Goal: Navigation & Orientation: Find specific page/section

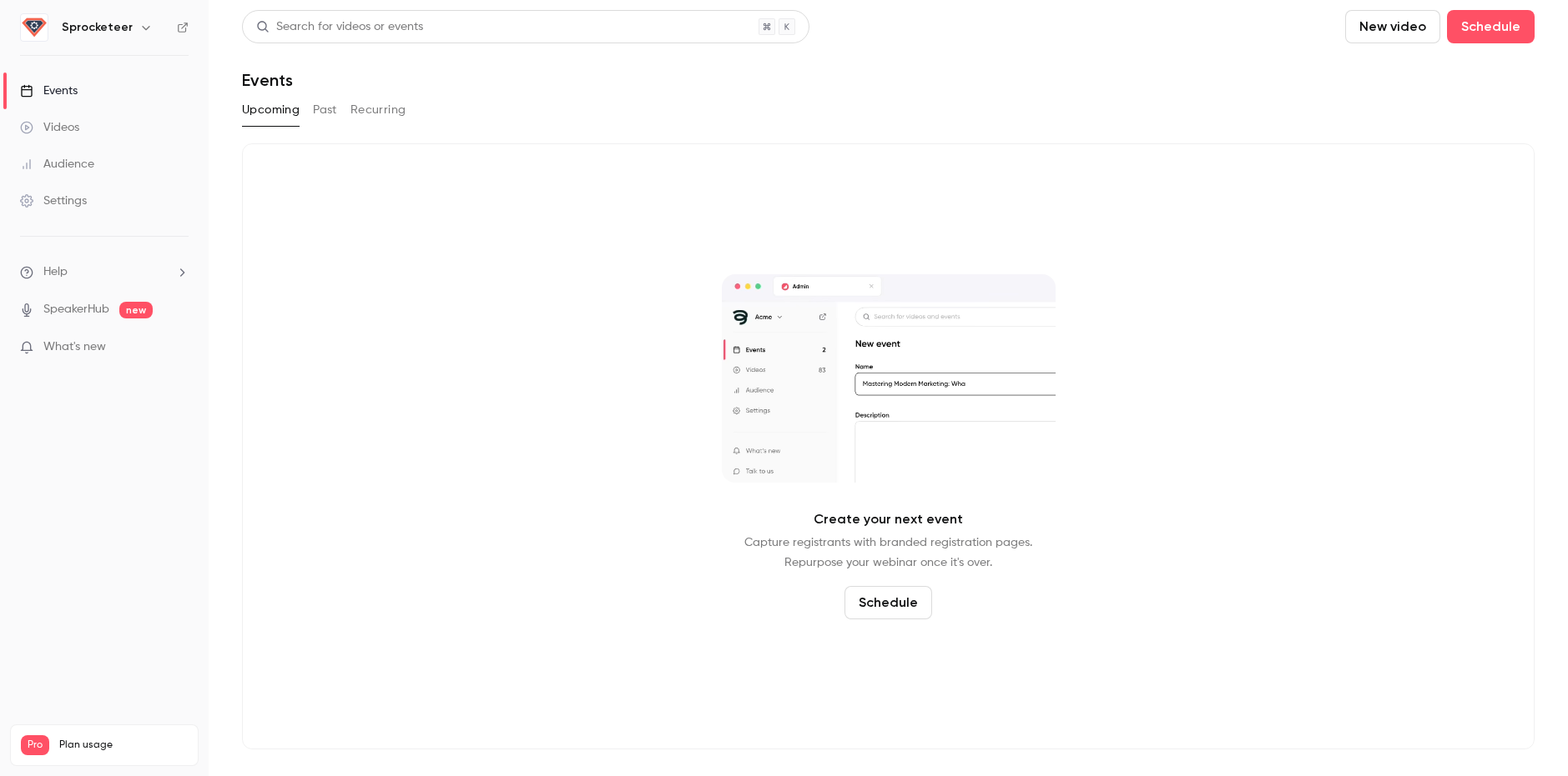
click at [329, 116] on button "Past" at bounding box center [325, 110] width 24 height 26
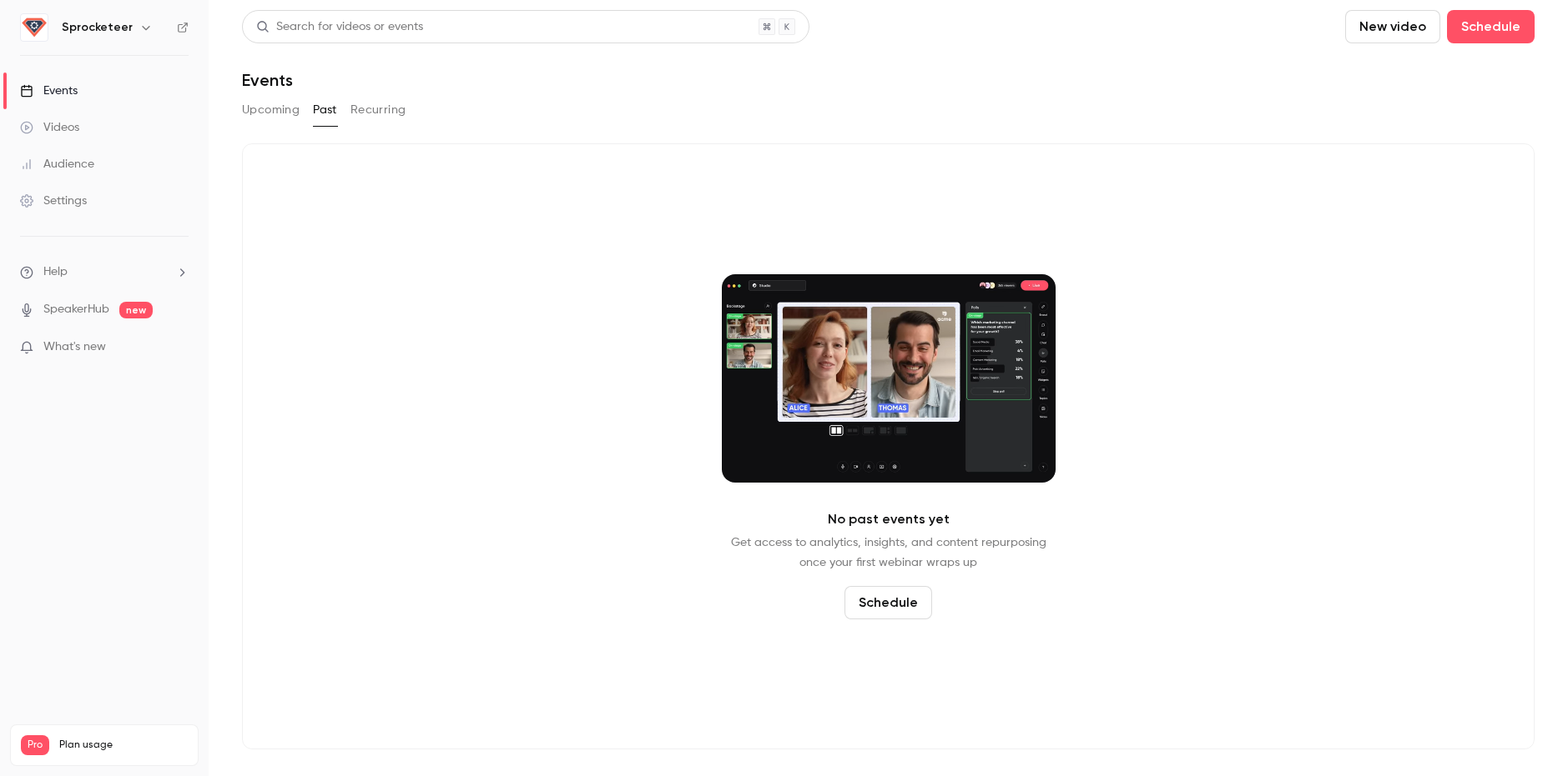
click at [108, 27] on h6 "Sprocketeer" at bounding box center [98, 27] width 71 height 17
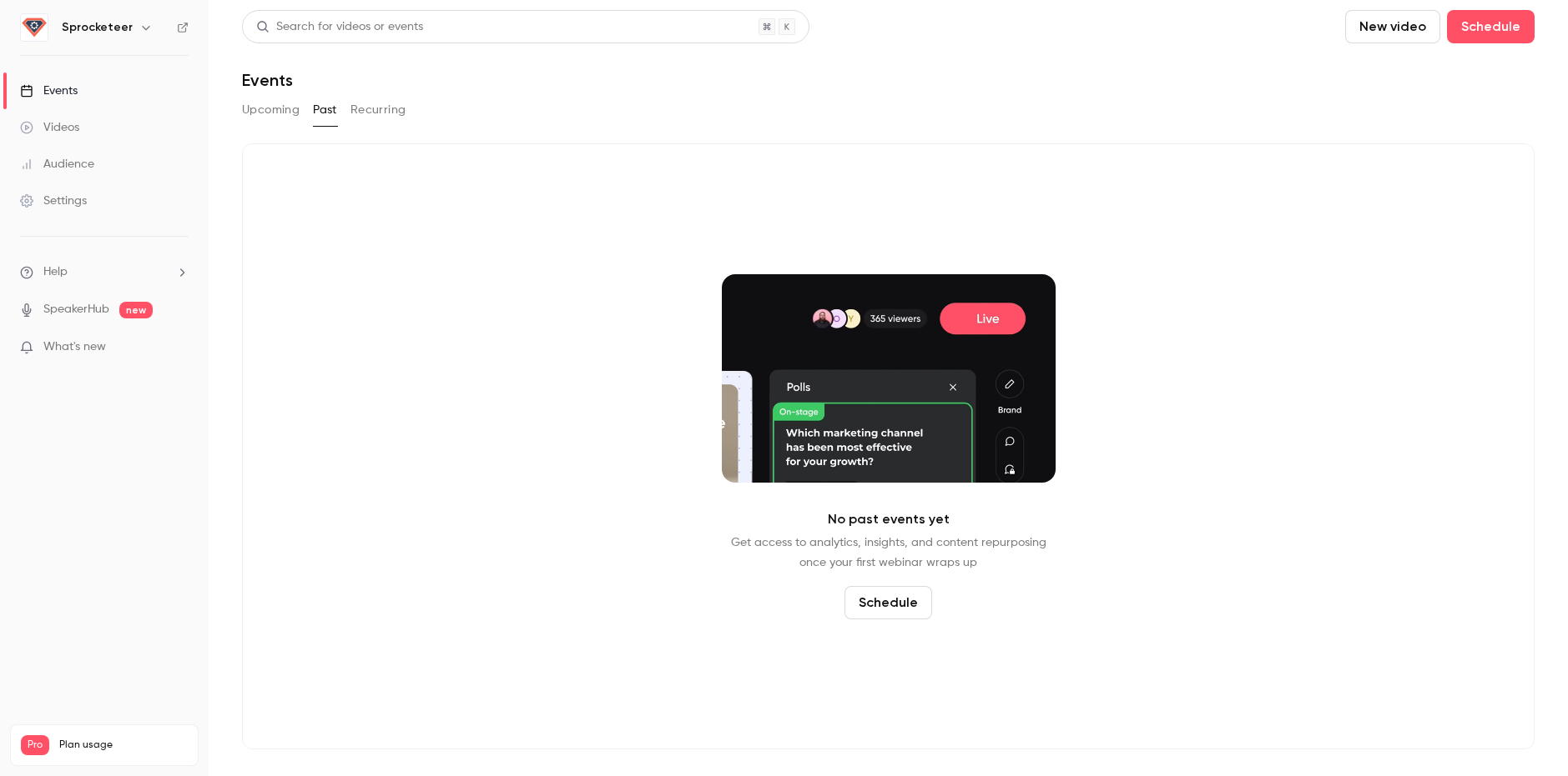
click at [139, 23] on icon "button" at bounding box center [146, 27] width 13 height 13
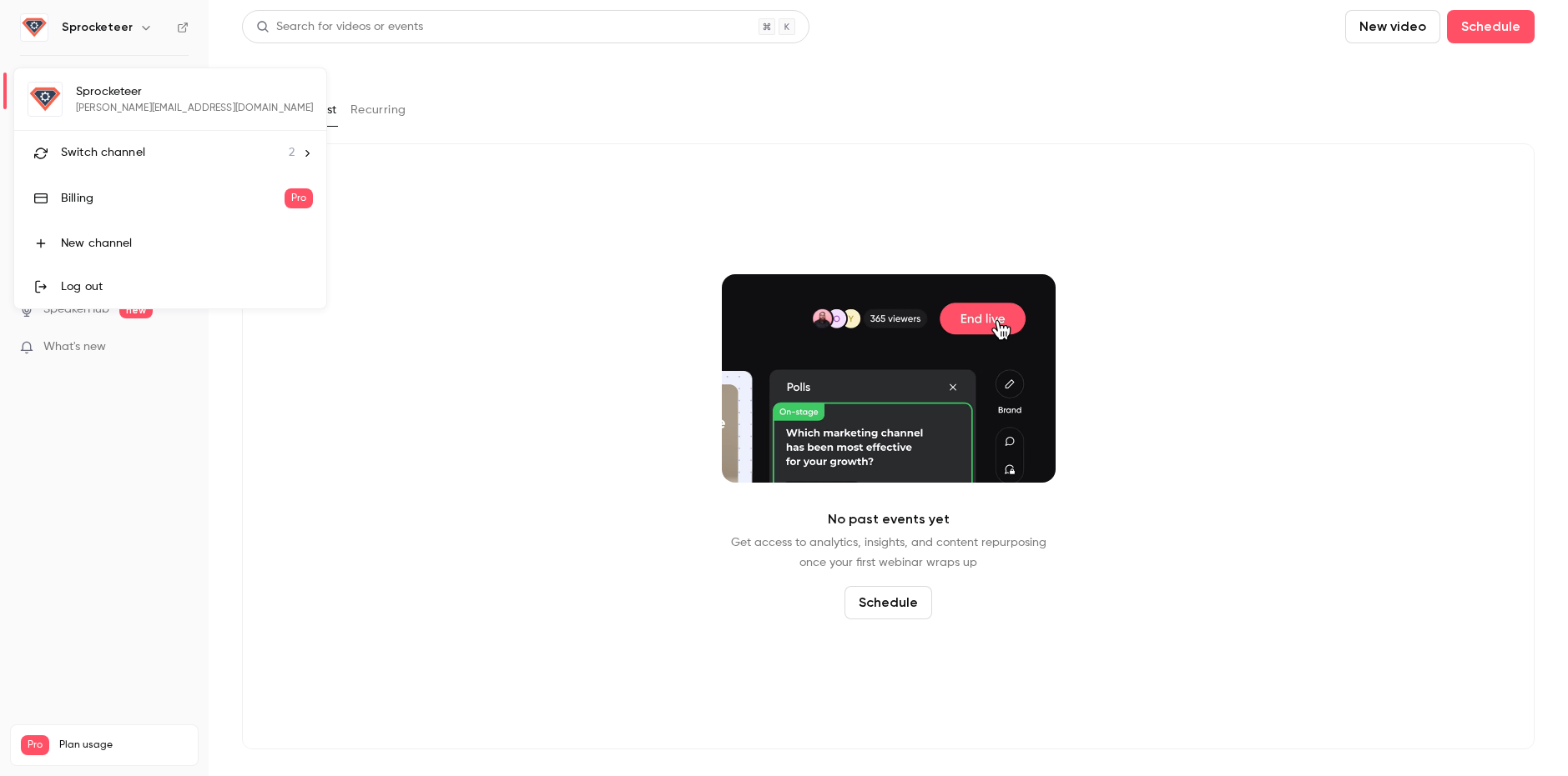
click at [127, 155] on span "Switch channel" at bounding box center [103, 153] width 85 height 18
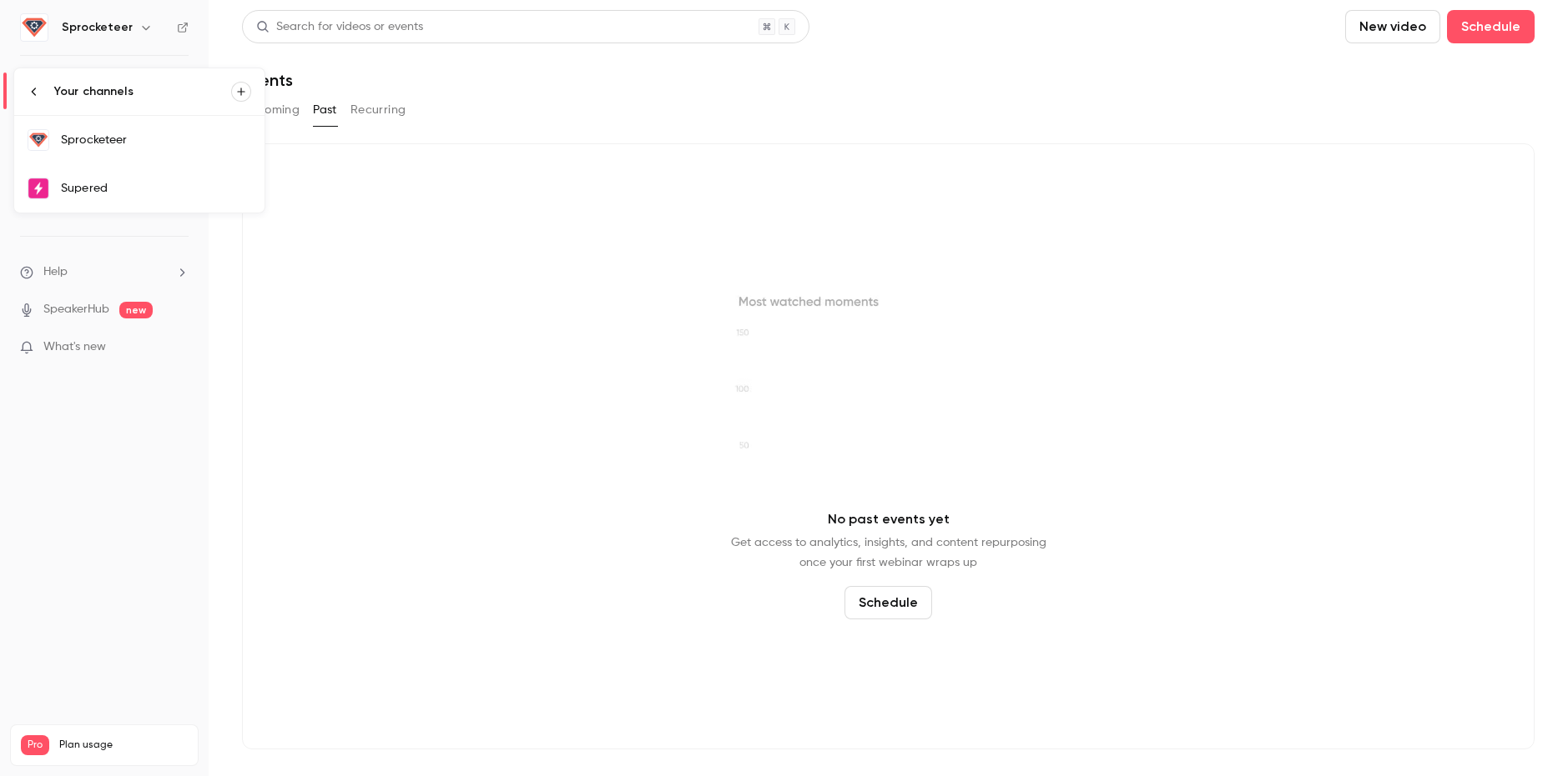
click at [116, 186] on div "Supered" at bounding box center [156, 189] width 191 height 17
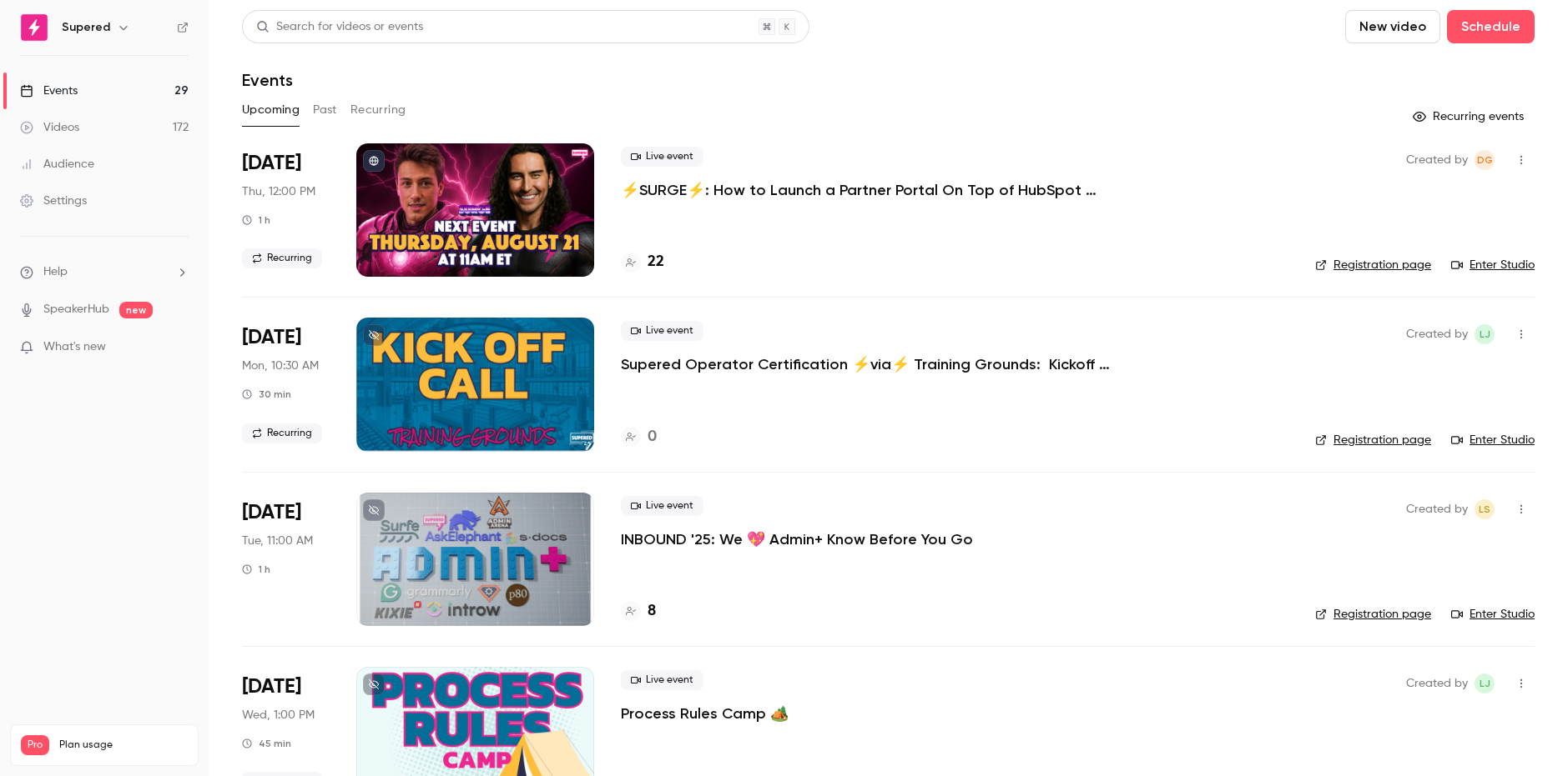
click at [323, 113] on button "Past" at bounding box center [325, 110] width 24 height 26
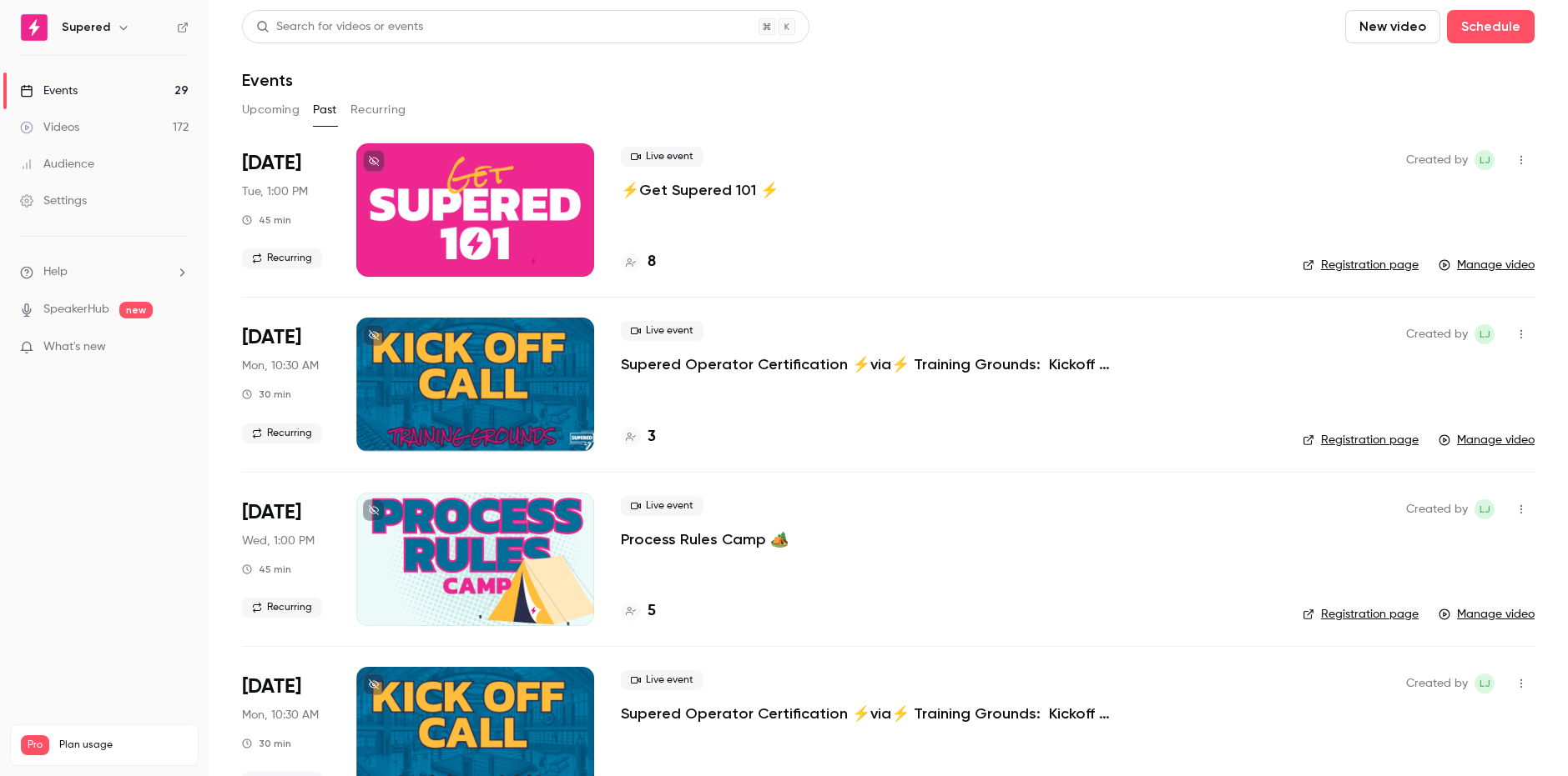
click at [277, 118] on button "Upcoming" at bounding box center [270, 110] width 57 height 26
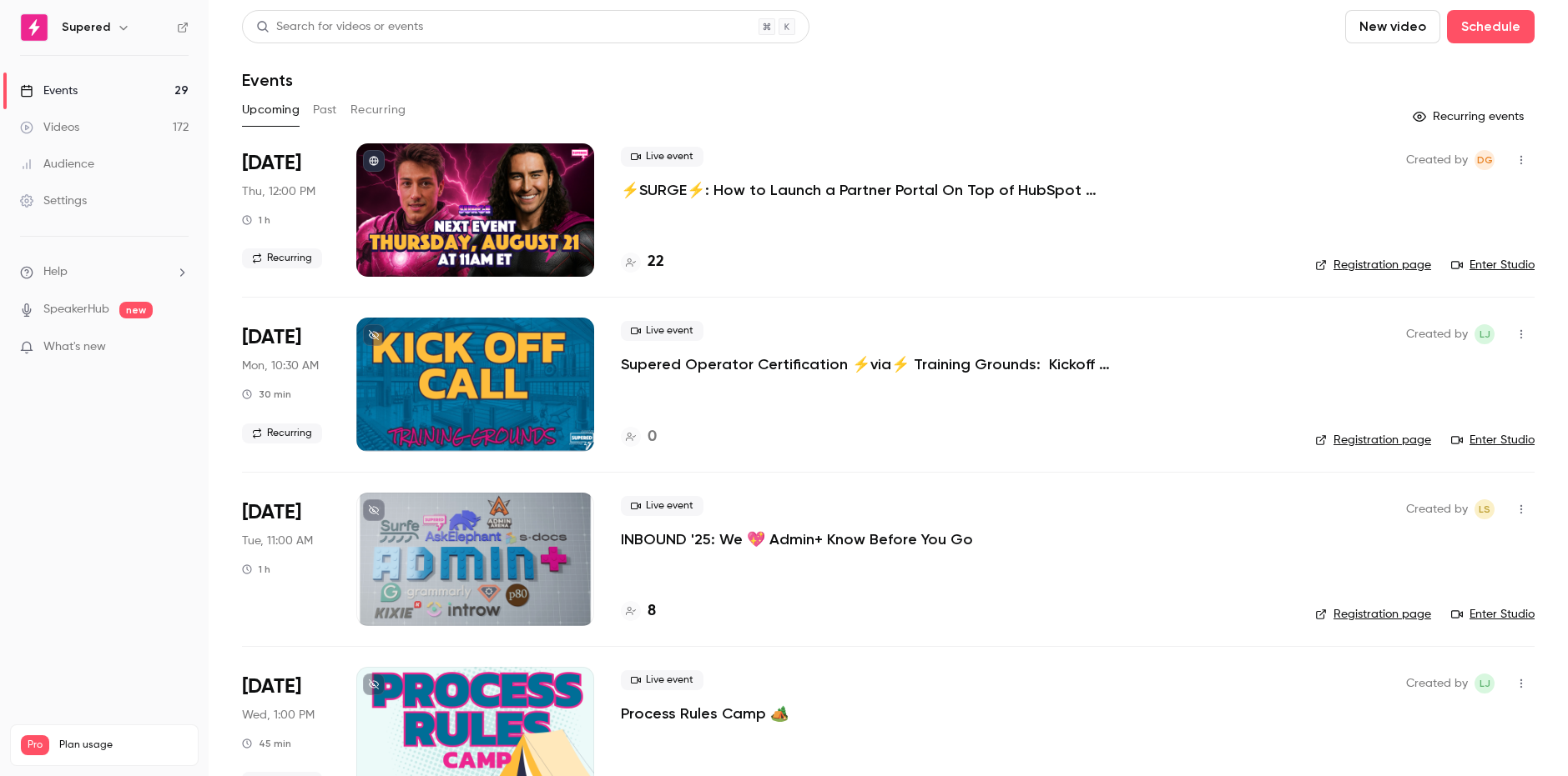
click at [507, 239] on div at bounding box center [475, 210] width 238 height 133
click at [325, 106] on button "Past" at bounding box center [325, 110] width 24 height 26
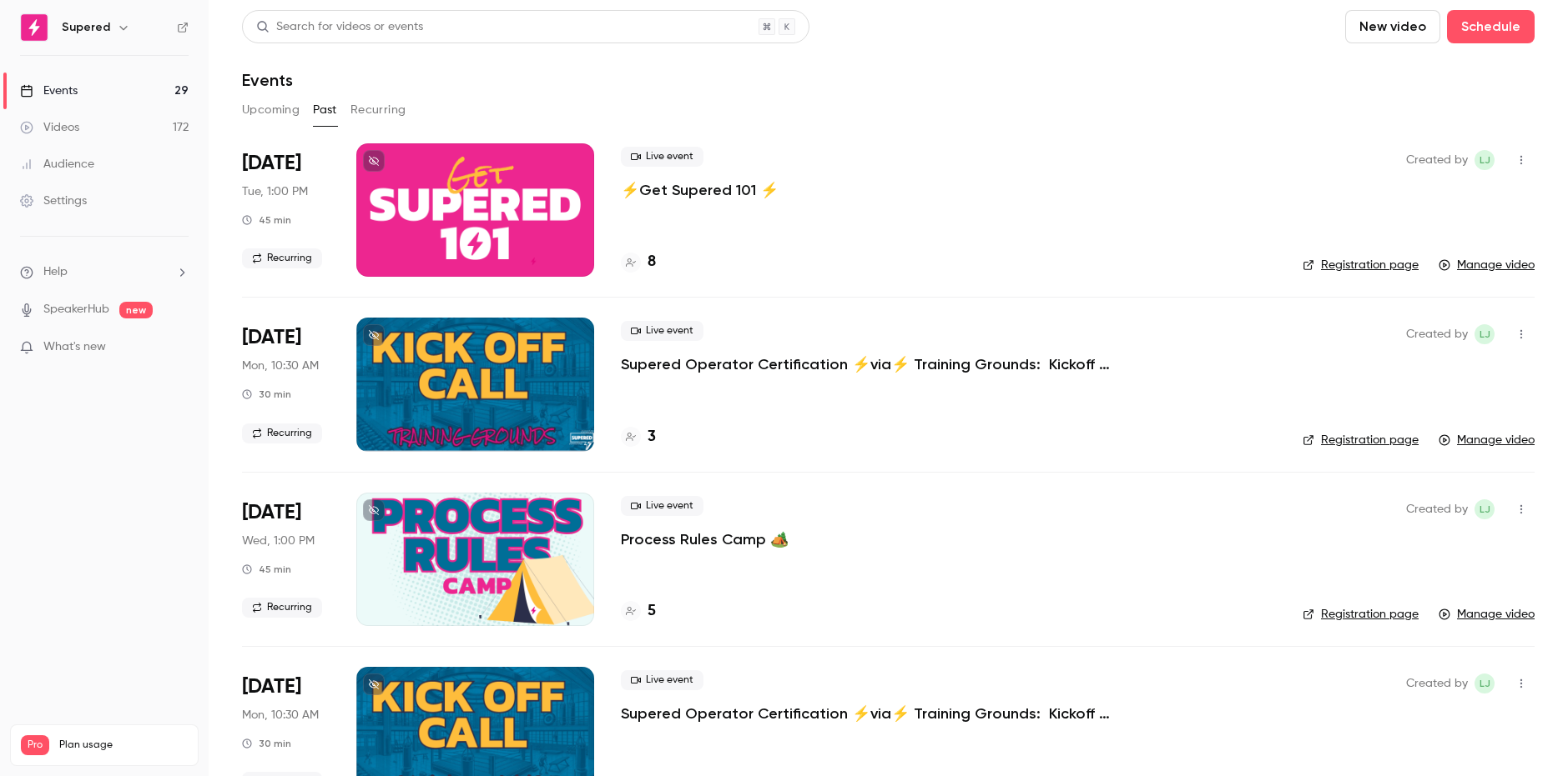
click at [279, 113] on button "Upcoming" at bounding box center [270, 110] width 57 height 26
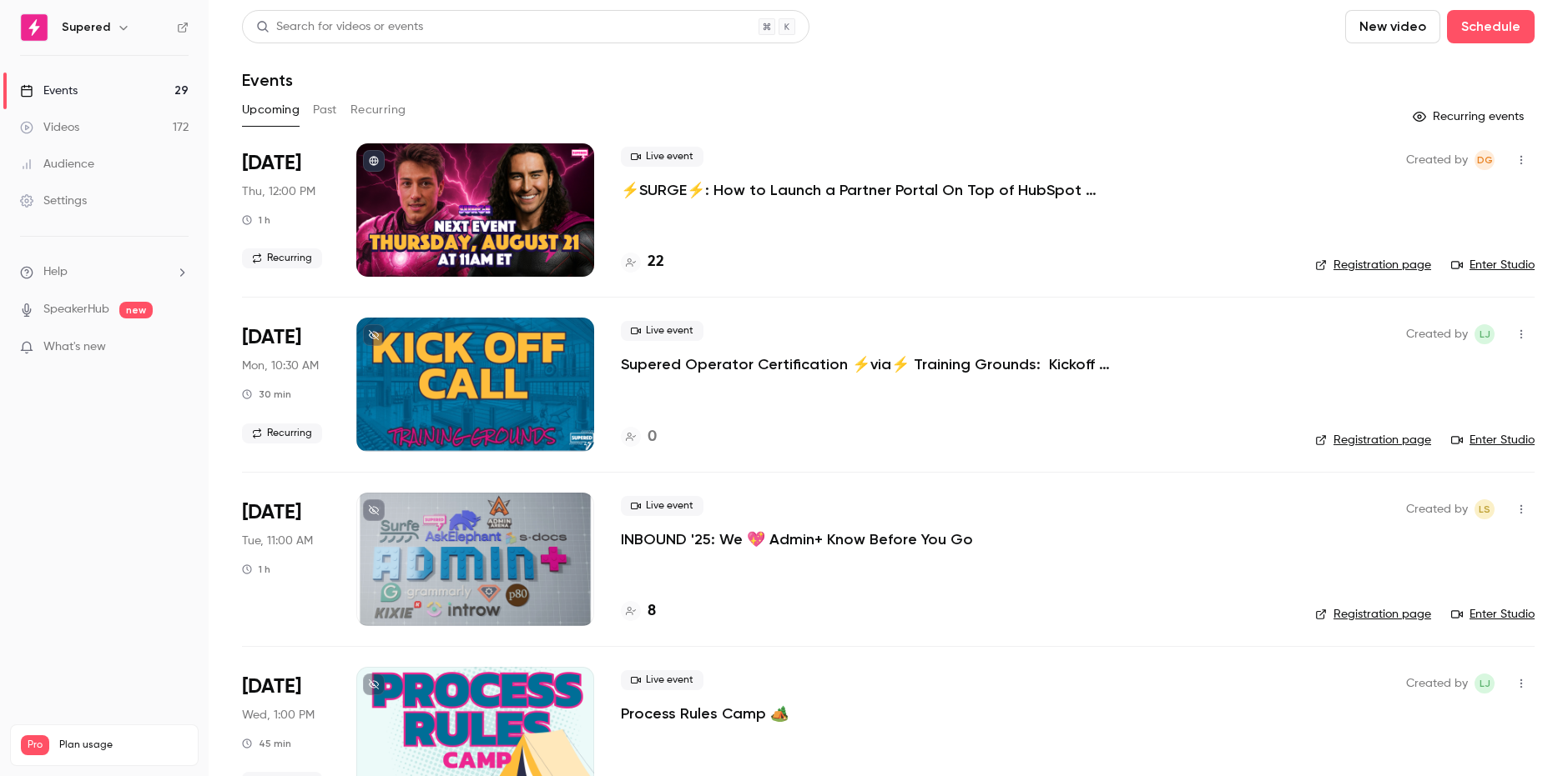
click at [531, 199] on div at bounding box center [475, 210] width 238 height 133
click at [784, 197] on p "⚡️SURGE⚡️: How to Launch a Partner Portal On Top of HubSpot w/Introw" at bounding box center [870, 190] width 500 height 20
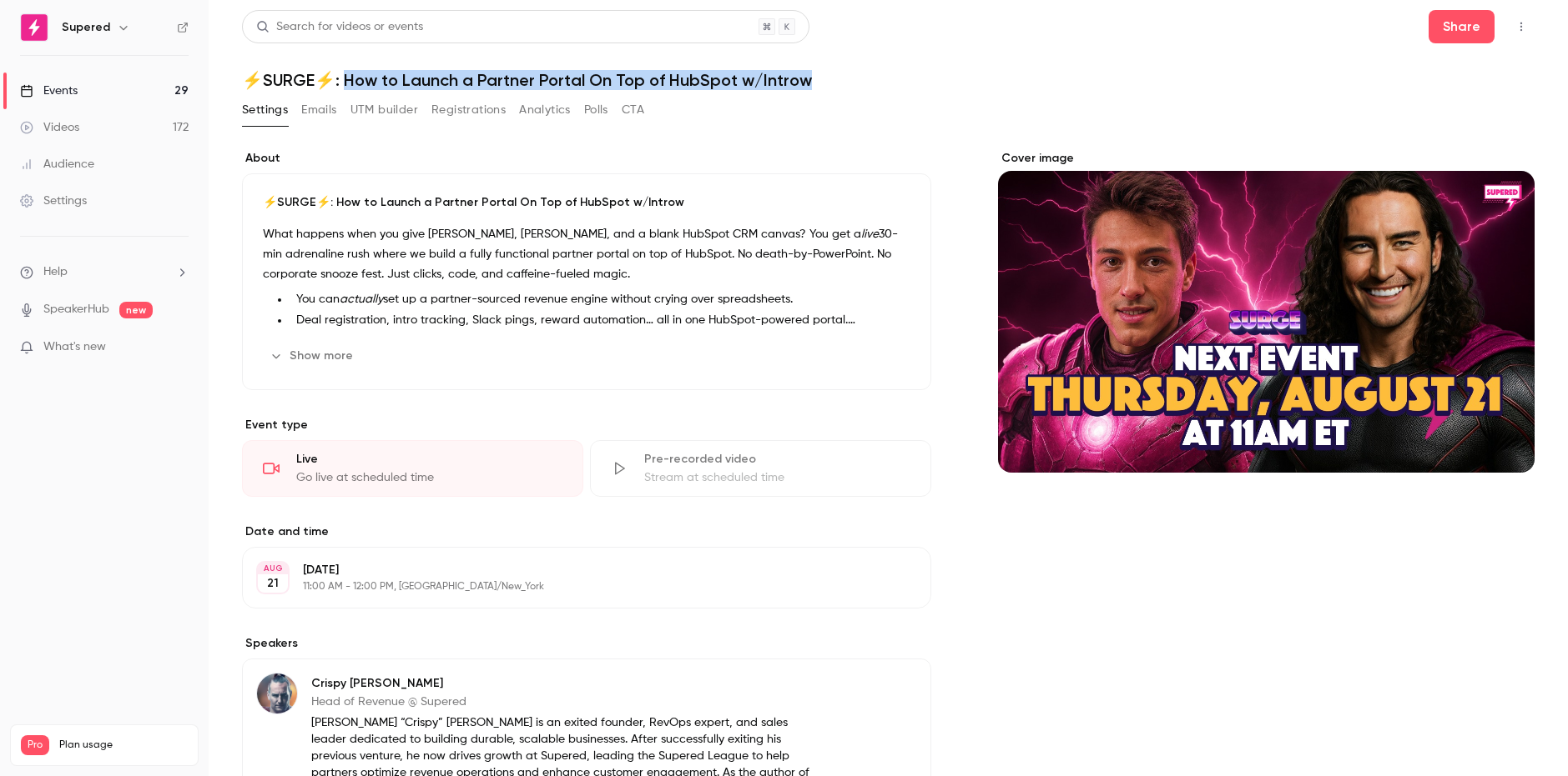
drag, startPoint x: 347, startPoint y: 80, endPoint x: 815, endPoint y: 78, distance: 468.0
click at [815, 78] on h1 "⚡️SURGE⚡️: How to Launch a Partner Portal On Top of HubSpot w/Introw" at bounding box center [888, 80] width 1293 height 20
copy h1 "How to Launch a Partner Portal On Top of HubSpot w/Introw"
click at [86, 124] on link "Videos 172" at bounding box center [104, 127] width 208 height 37
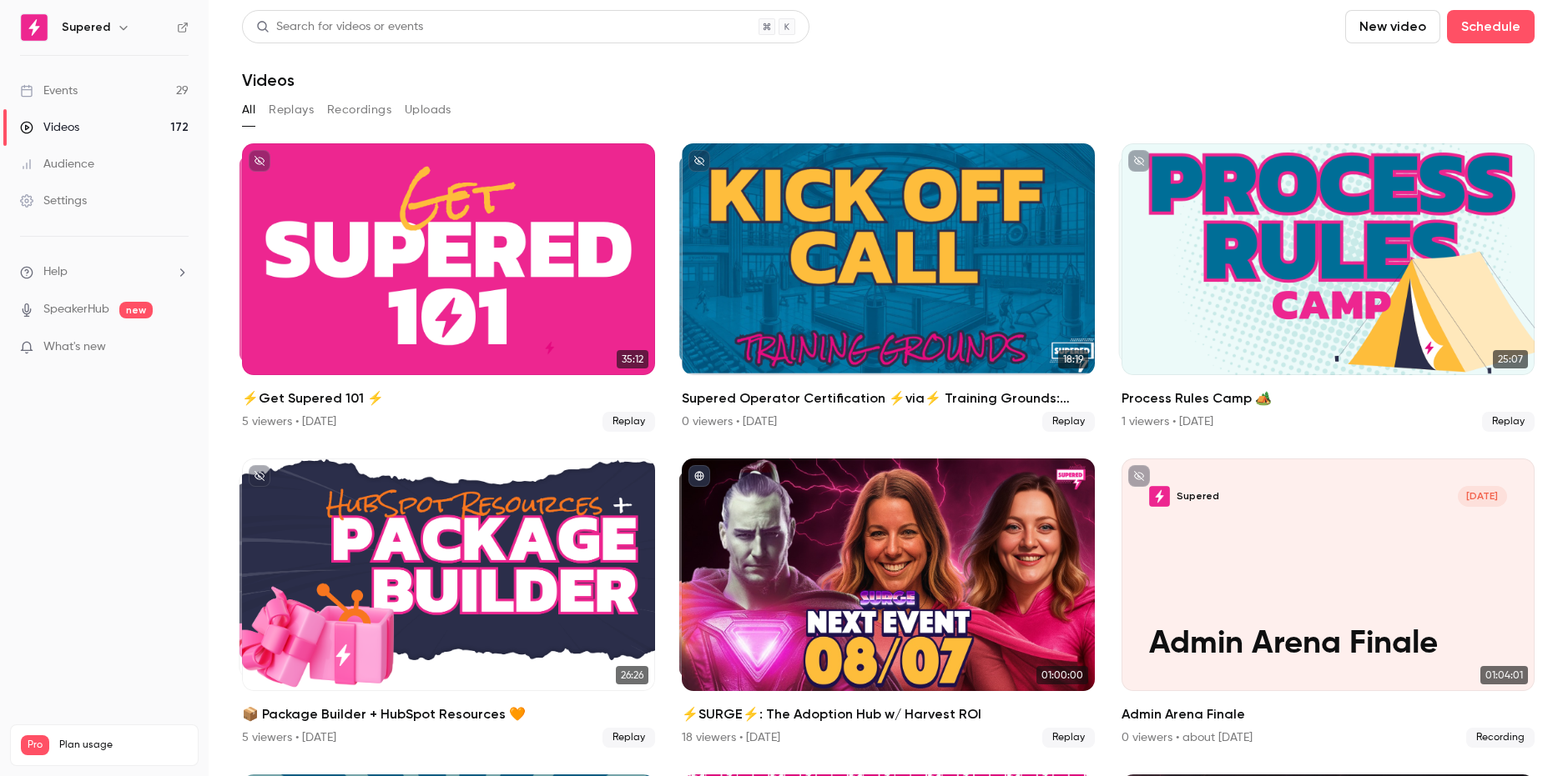
click at [339, 123] on button "Recordings" at bounding box center [359, 110] width 64 height 26
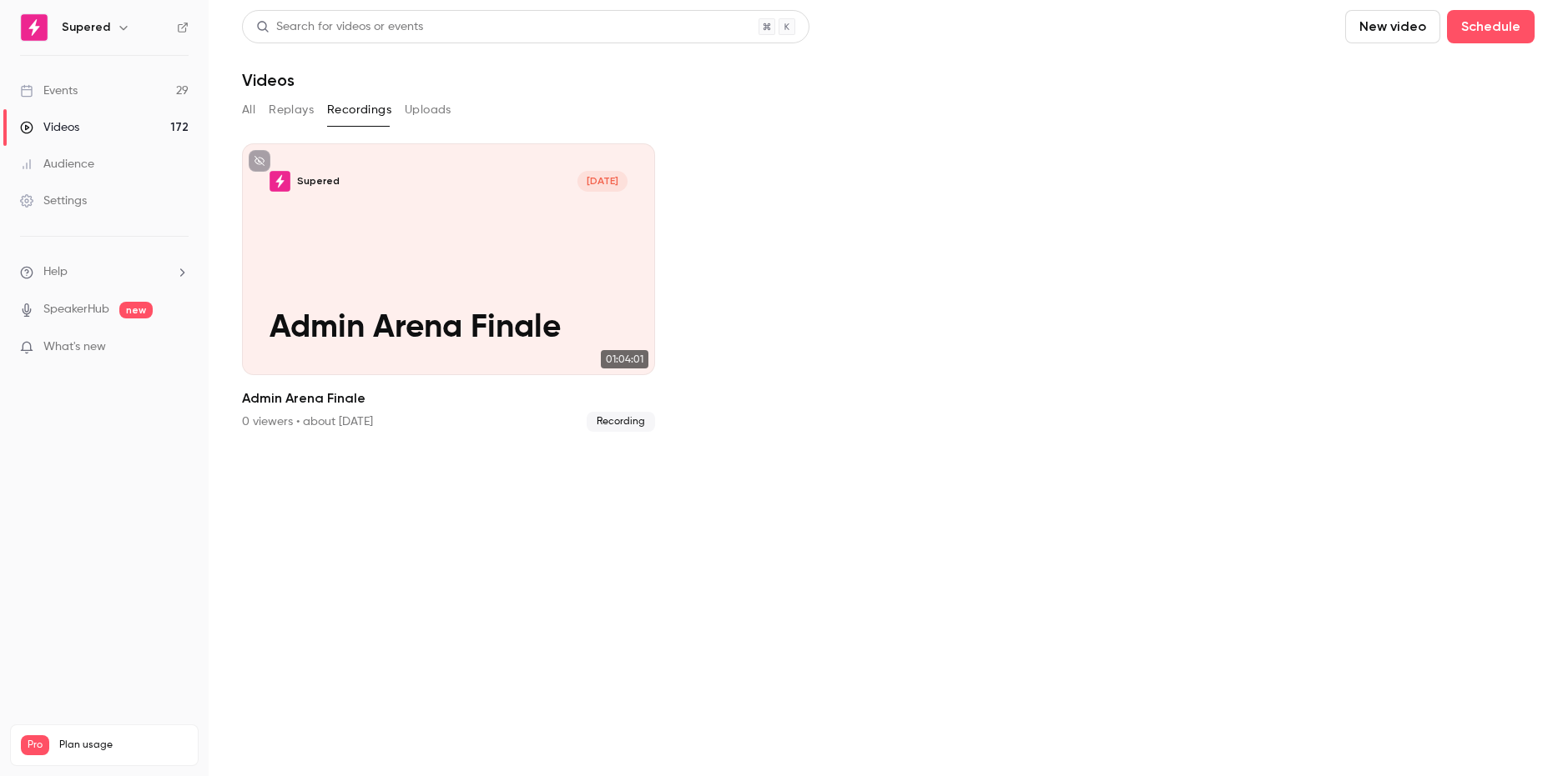
click at [244, 111] on button "All" at bounding box center [249, 110] width 13 height 26
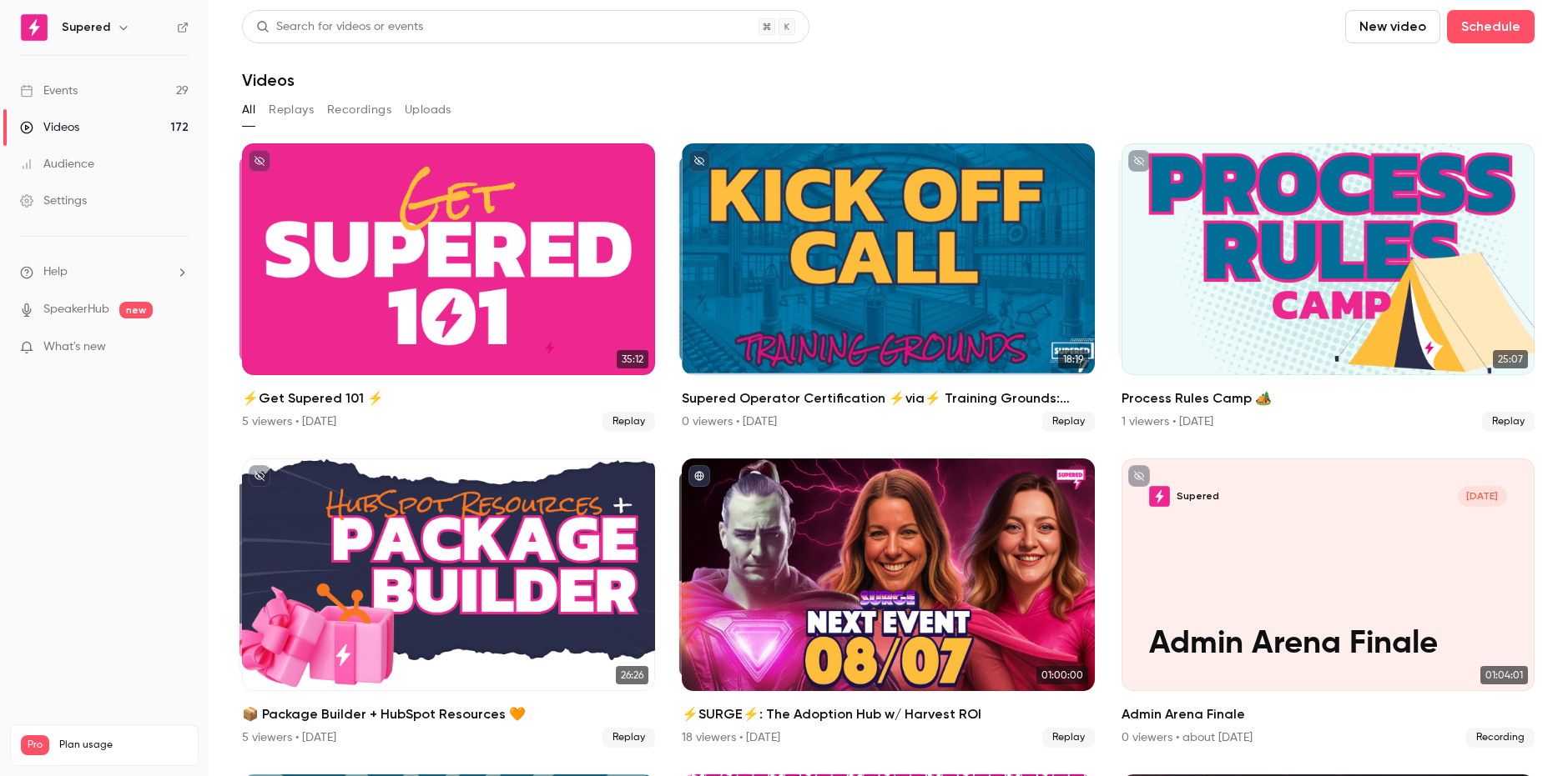
click at [70, 134] on div "Videos" at bounding box center [49, 128] width 59 height 17
click at [74, 127] on div "Videos" at bounding box center [49, 128] width 59 height 17
click at [76, 93] on div "Events" at bounding box center [48, 91] width 57 height 17
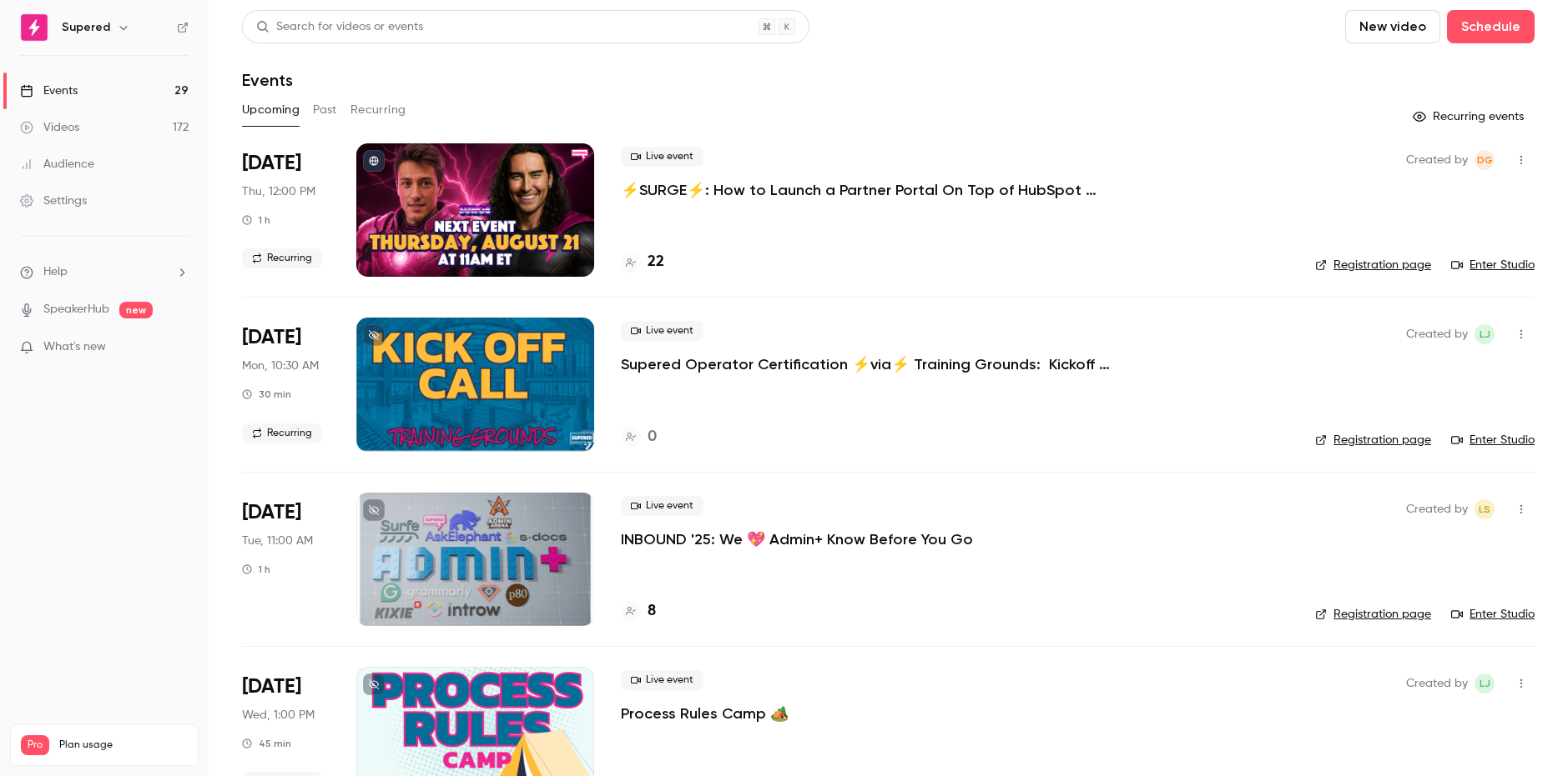
click at [325, 106] on button "Past" at bounding box center [325, 110] width 24 height 26
